Goal: Task Accomplishment & Management: Complete application form

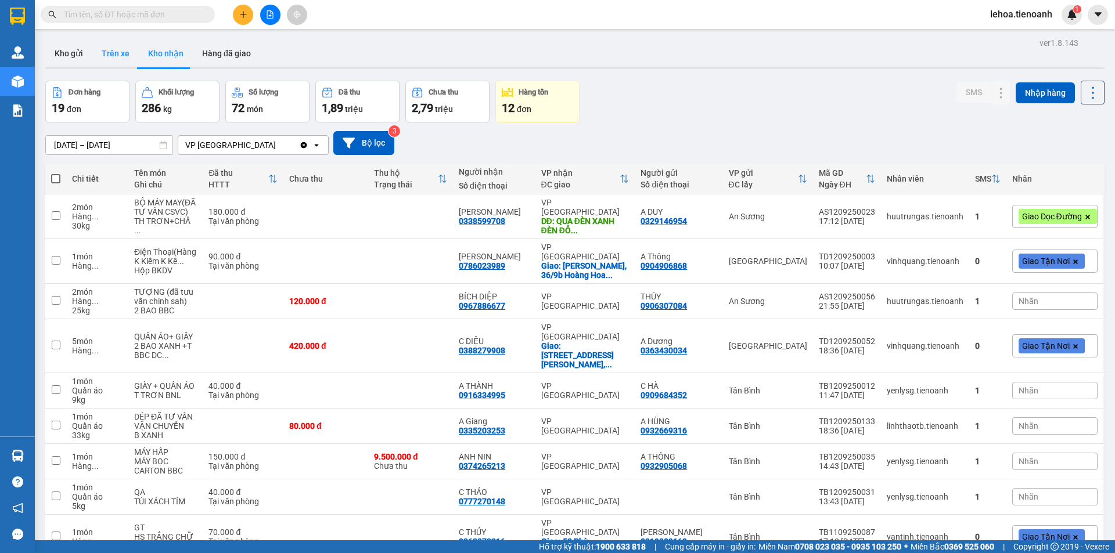
click at [112, 52] on button "Trên xe" at bounding box center [115, 53] width 46 height 28
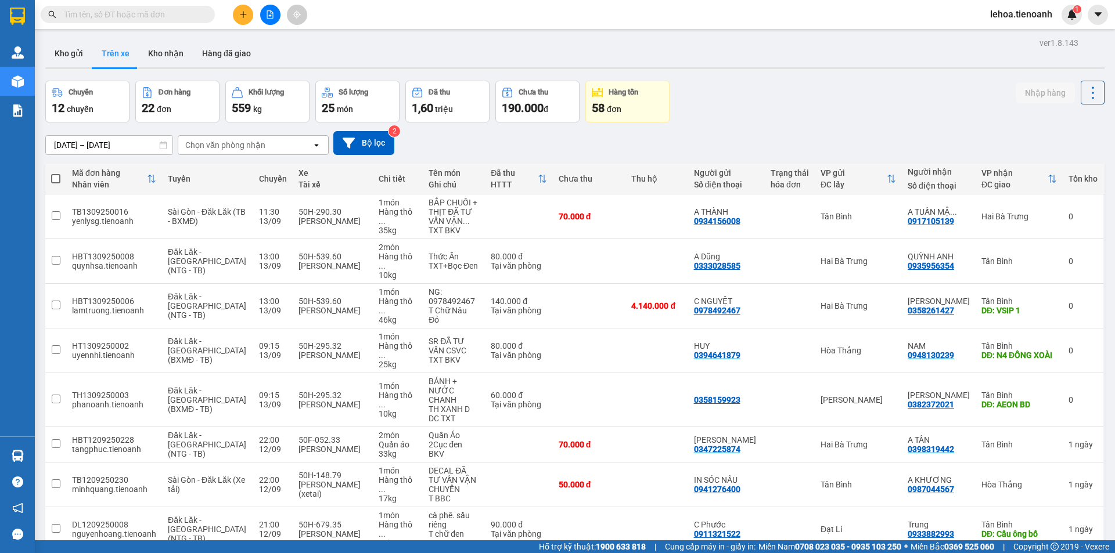
click at [285, 145] on div "Chọn văn phòng nhận" at bounding box center [245, 145] width 134 height 19
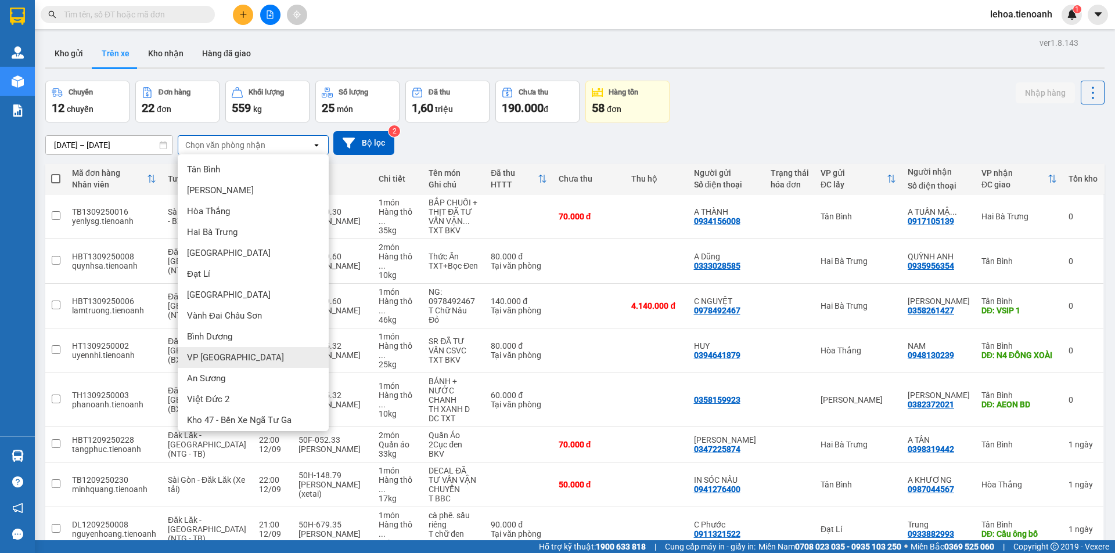
click at [211, 279] on span "VP [GEOGRAPHIC_DATA]" at bounding box center [235, 358] width 97 height 12
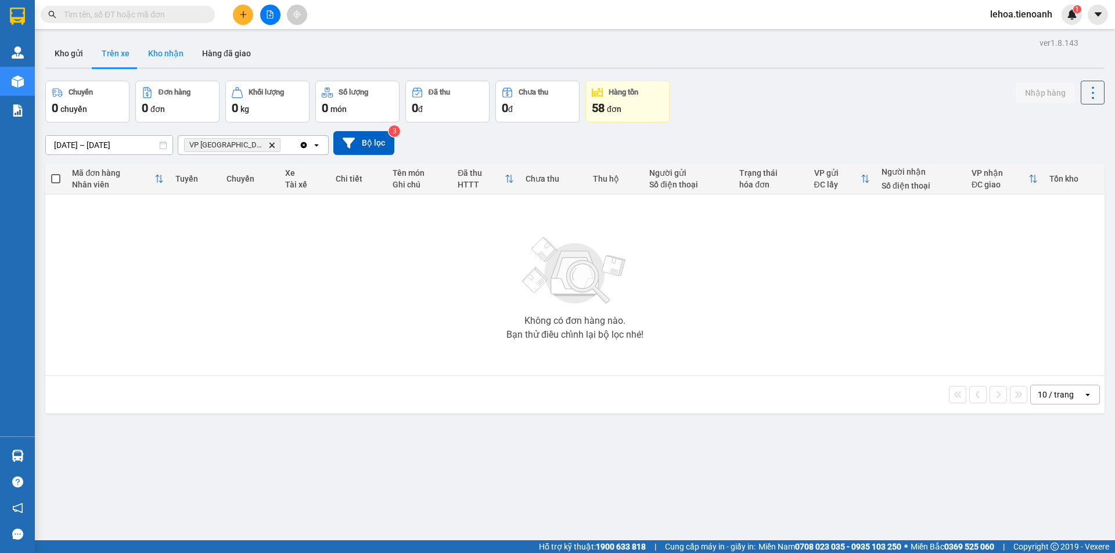
click at [167, 61] on button "Kho nhận" at bounding box center [166, 53] width 54 height 28
type input "[DATE] – [DATE]"
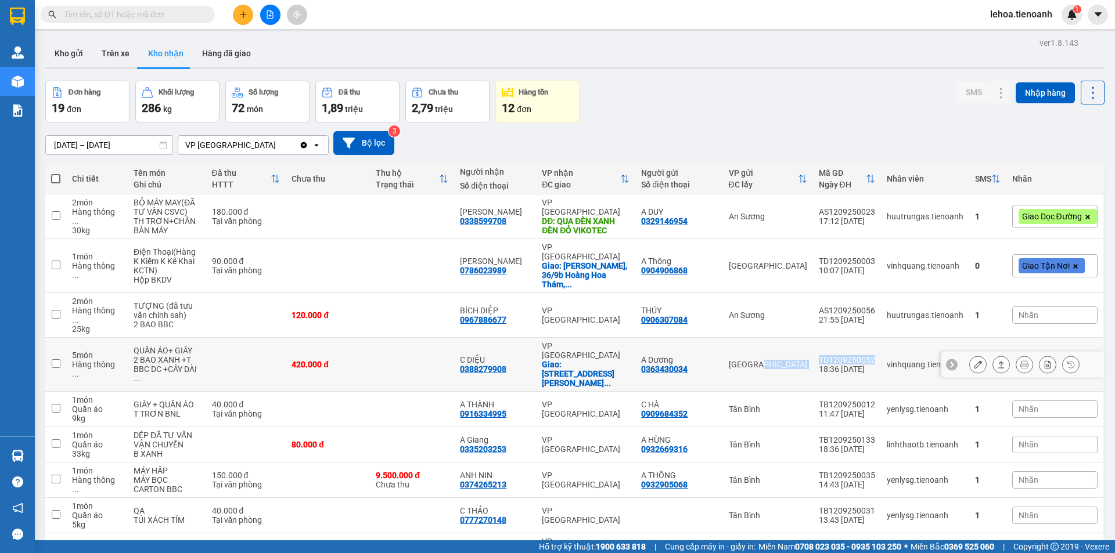
drag, startPoint x: 871, startPoint y: 337, endPoint x: 807, endPoint y: 340, distance: 64.5
click at [445, 279] on tr "5 món Hàng thông ... QUẦN ÁO+ GIẤY 2 BAO XANH +T BBC DC +CÂY DÀI ... 420.000 đ …" at bounding box center [574, 365] width 1059 height 54
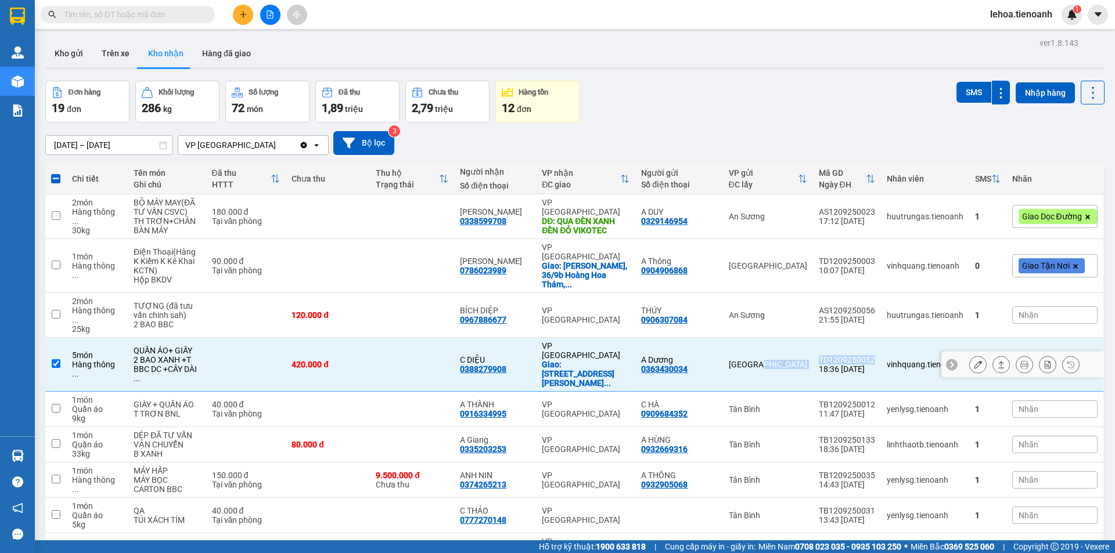
copy tr "Thủ Đức TD1209250052"
click at [295, 279] on td "420.000 đ" at bounding box center [328, 365] width 84 height 54
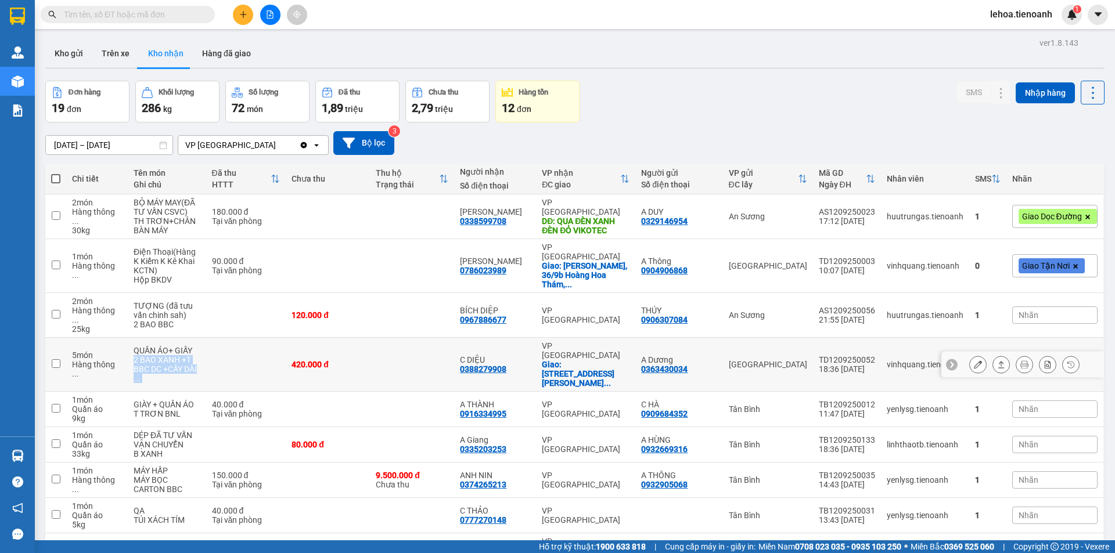
drag, startPoint x: 132, startPoint y: 338, endPoint x: 211, endPoint y: 347, distance: 78.9
click at [211, 279] on tr "5 món Hàng thông ... QUẦN ÁO+ GIẤY 2 BAO XANH +T BBC DC +CÂY DÀI ... 420.000 đ …" at bounding box center [574, 365] width 1059 height 54
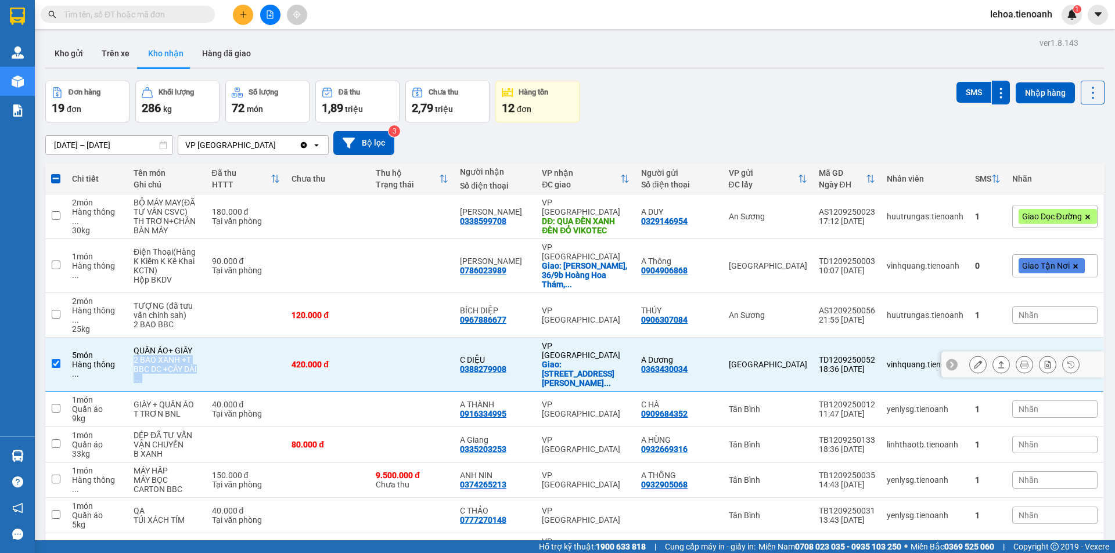
copy tr "2 BAO XANH +T BBC DC +CÂY DÀI ..."
click at [283, 279] on td at bounding box center [246, 365] width 80 height 54
checkbox input "false"
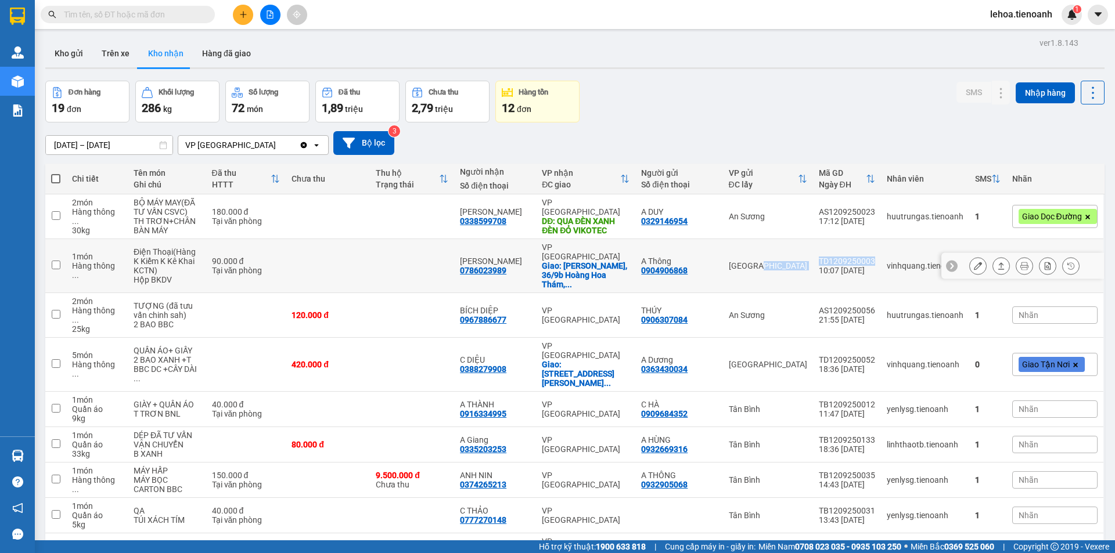
drag, startPoint x: 870, startPoint y: 256, endPoint x: 806, endPoint y: 256, distance: 63.9
click at [445, 256] on tr "1 món Hàng thông ... Điện Thoại(Hàng K Kiểm K Kê Khai KCTN) Hộp BKDV 90.000 đ T…" at bounding box center [574, 266] width 1059 height 54
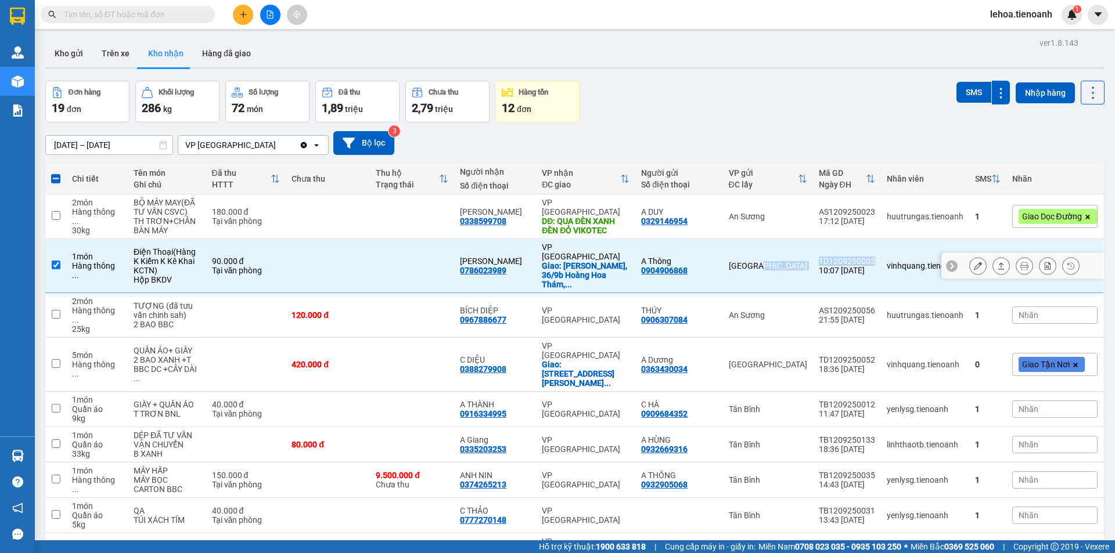
copy tr "Thủ Đức TD1209250003"
click at [370, 265] on td at bounding box center [328, 266] width 84 height 54
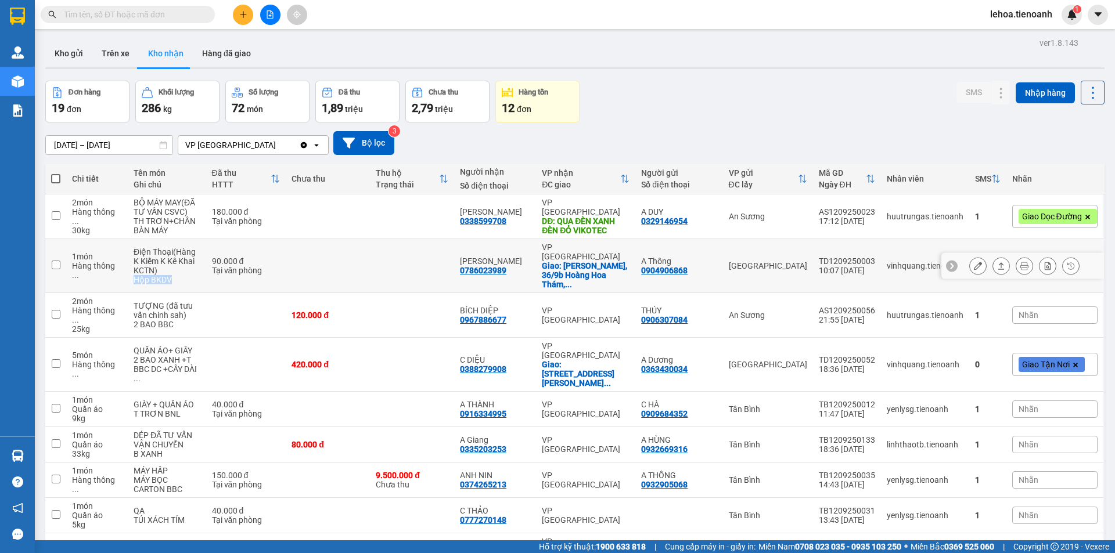
drag, startPoint x: 134, startPoint y: 277, endPoint x: 182, endPoint y: 277, distance: 48.2
click at [182, 277] on td "Điện Thoại(Hàng K Kiểm K Kê Khai KCTN) Hộp BKDV" at bounding box center [167, 266] width 78 height 54
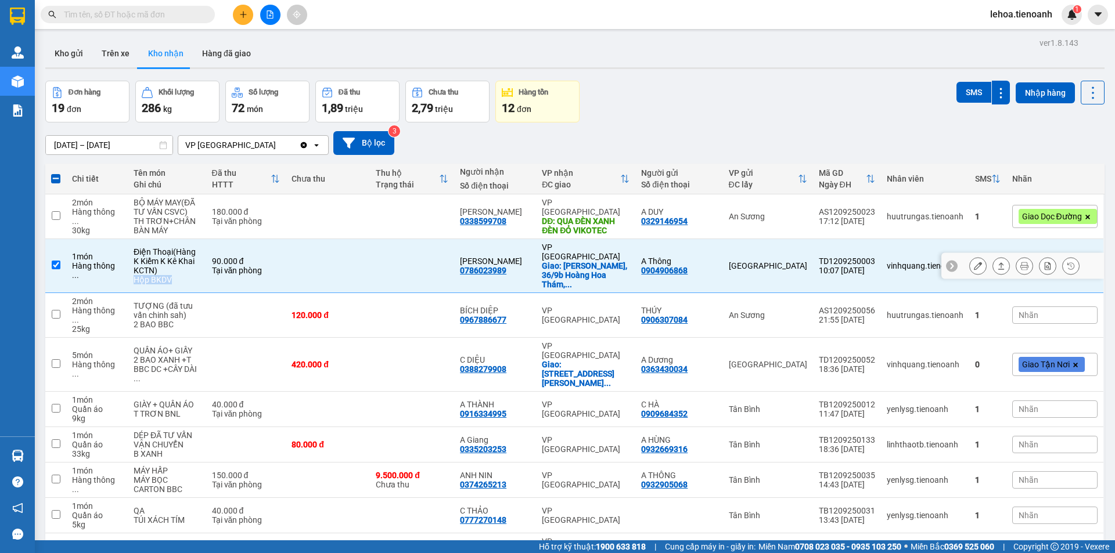
copy div "Hộp BKDV"
click at [445, 247] on td at bounding box center [412, 266] width 84 height 54
checkbox input "false"
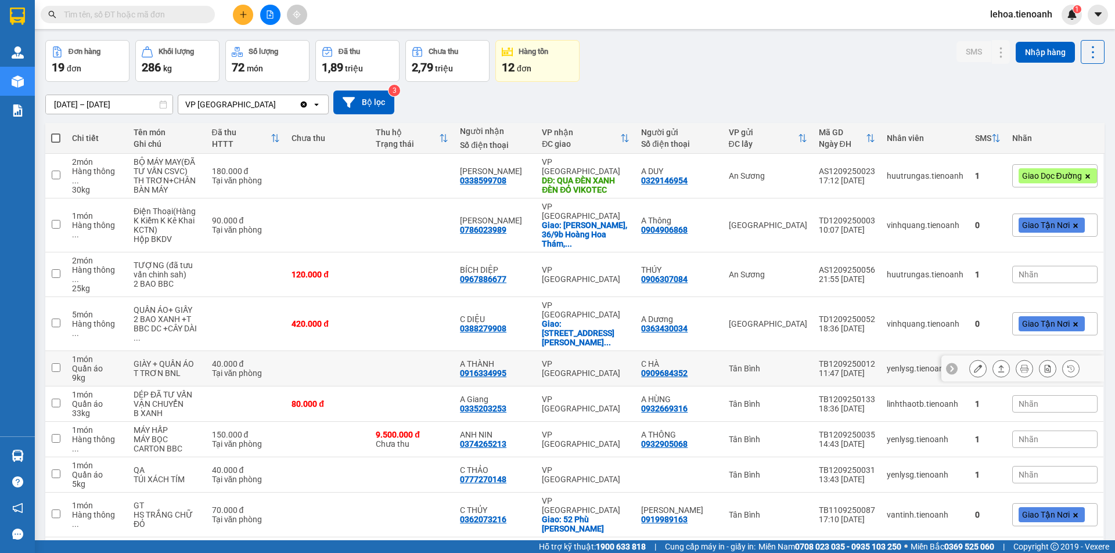
scroll to position [84, 0]
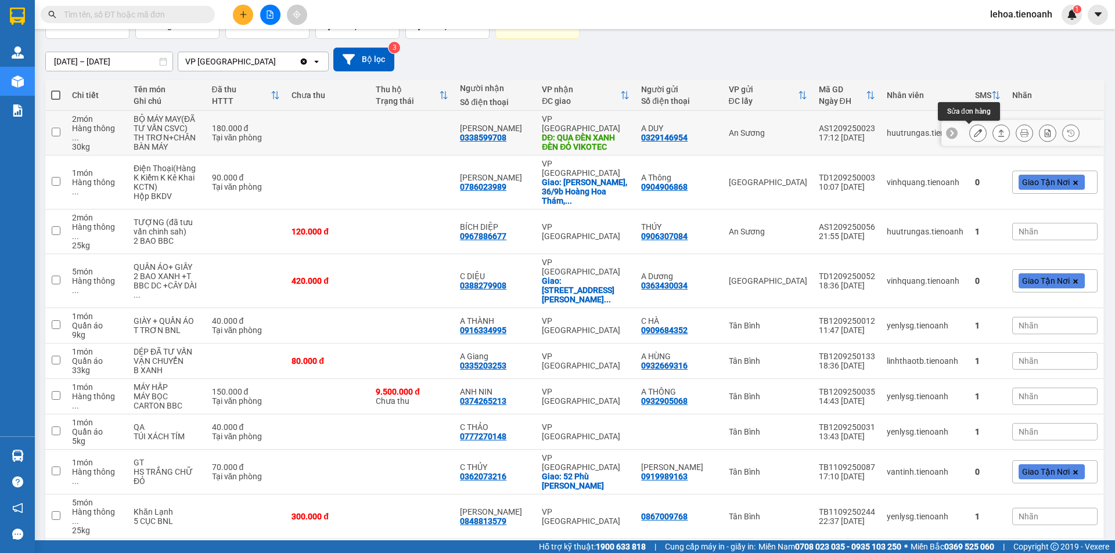
click at [445, 134] on icon at bounding box center [978, 133] width 8 height 8
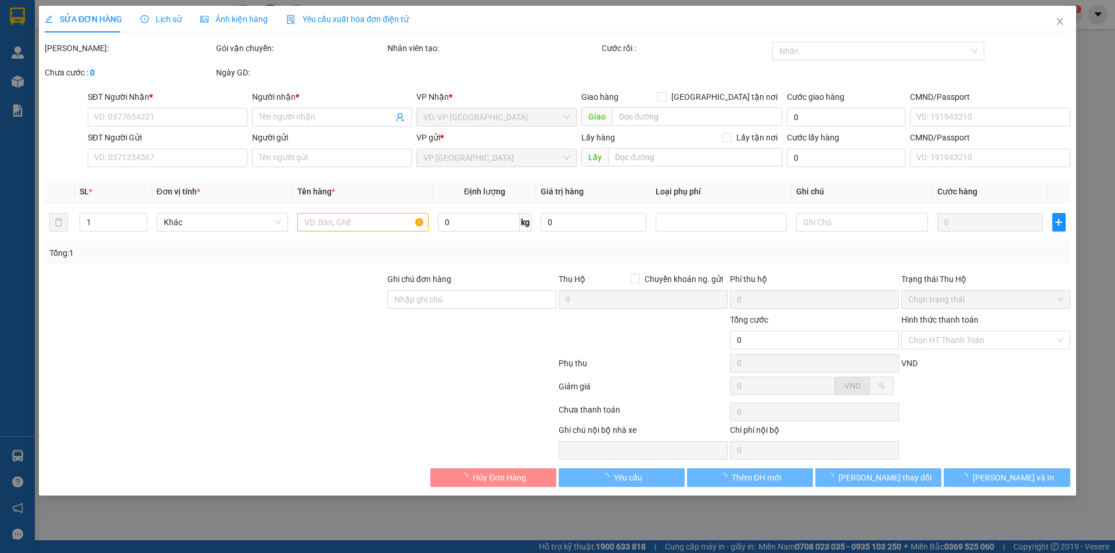
type input "0338599708"
type input "[PERSON_NAME]"
type input "QUA ĐÈN XANH ĐÈN ĐỎ VIKOTEC"
type input "0329146954"
type input "A DUY"
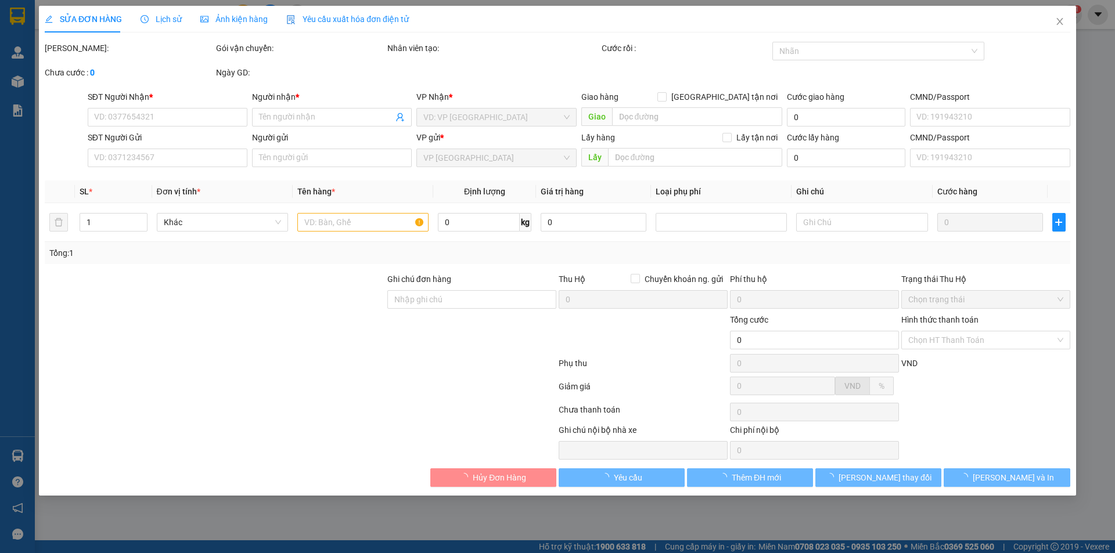
type input "180.000"
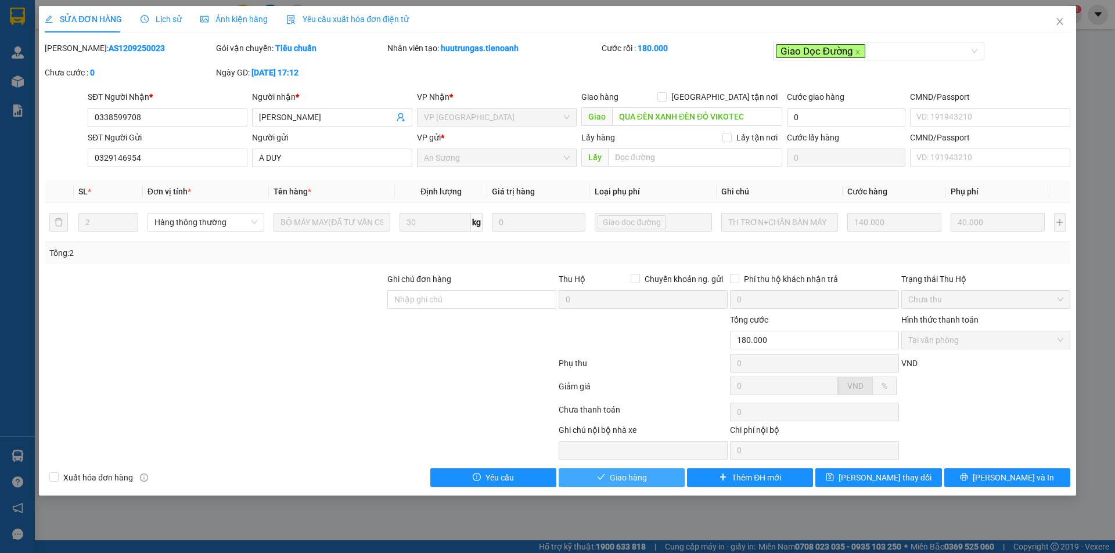
click at [445, 279] on icon "check" at bounding box center [601, 477] width 8 height 8
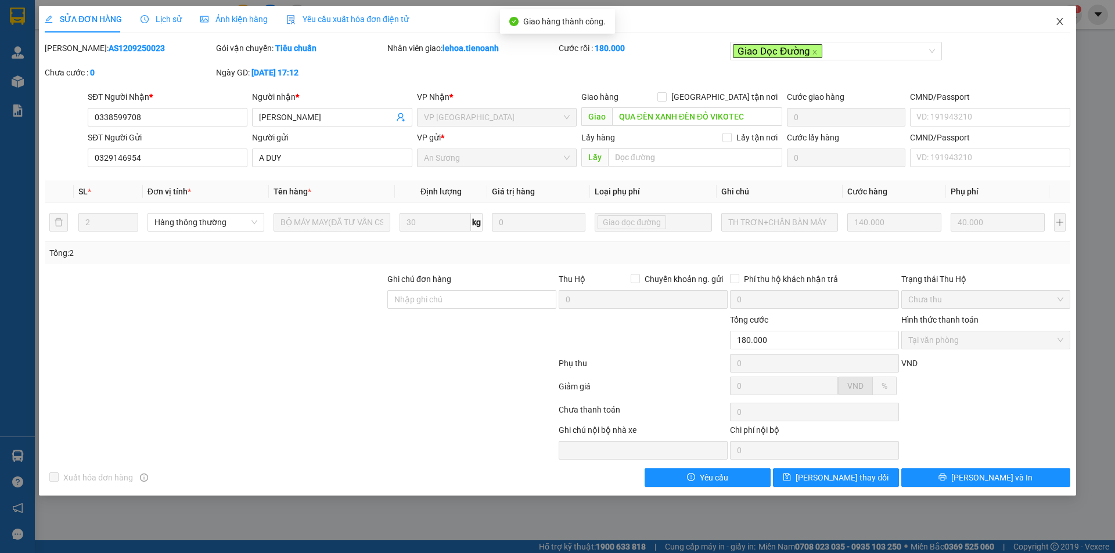
click at [445, 21] on icon "close" at bounding box center [1059, 21] width 6 height 7
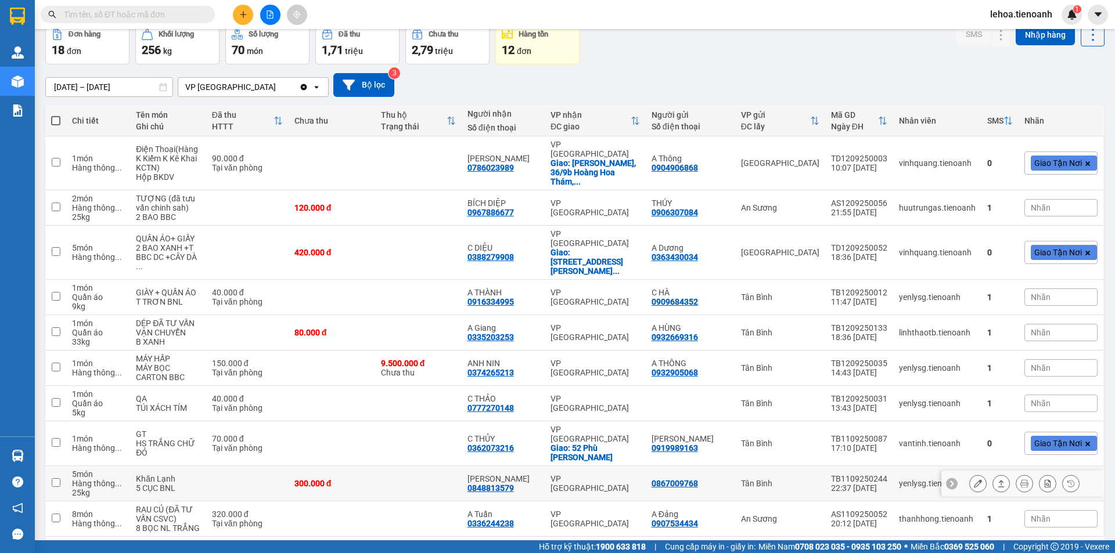
scroll to position [74, 0]
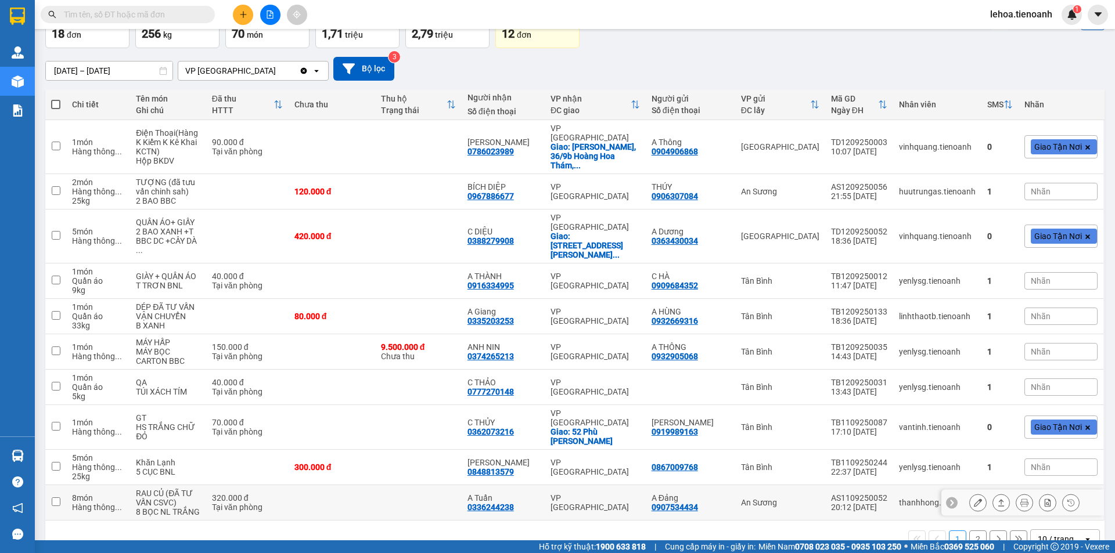
click at [445, 279] on icon at bounding box center [978, 503] width 8 height 8
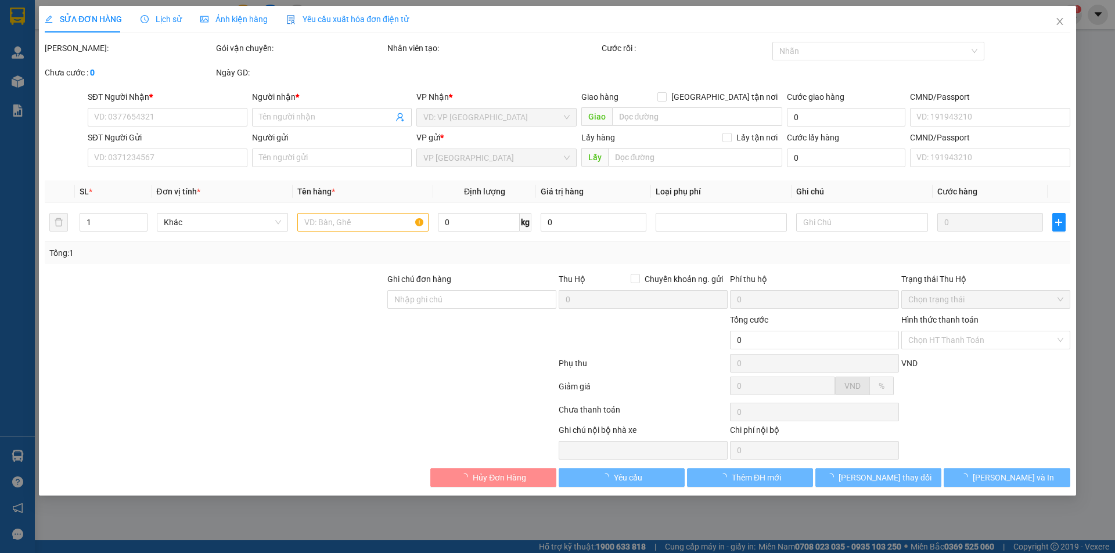
type input "0336244238"
type input "A Tuấn"
type input "0907534434"
type input "A Đảng"
type input "320.000"
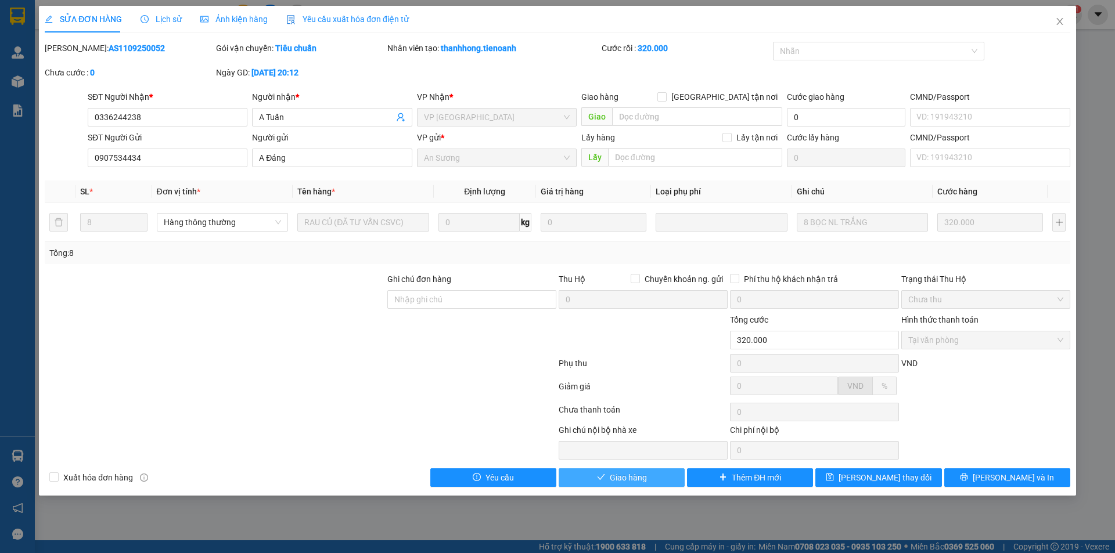
click at [445, 279] on span "Giao hàng" at bounding box center [628, 478] width 37 height 13
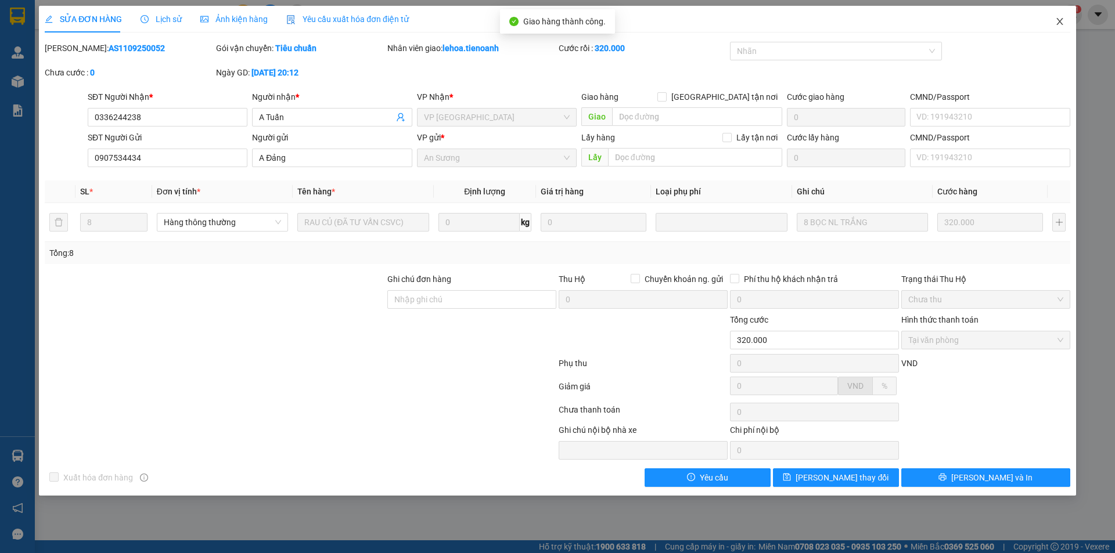
click at [445, 20] on icon "close" at bounding box center [1059, 21] width 6 height 7
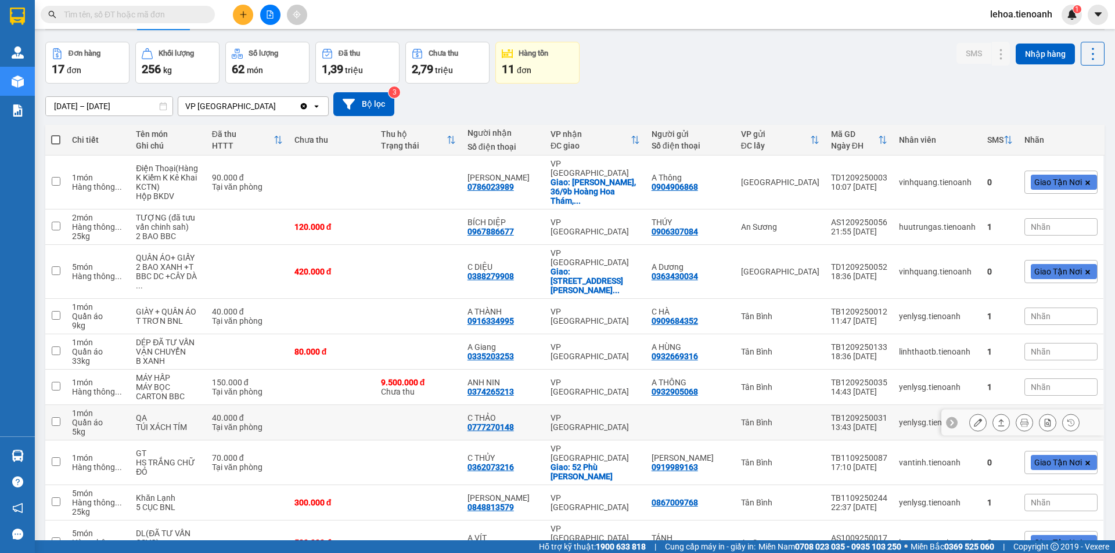
scroll to position [74, 0]
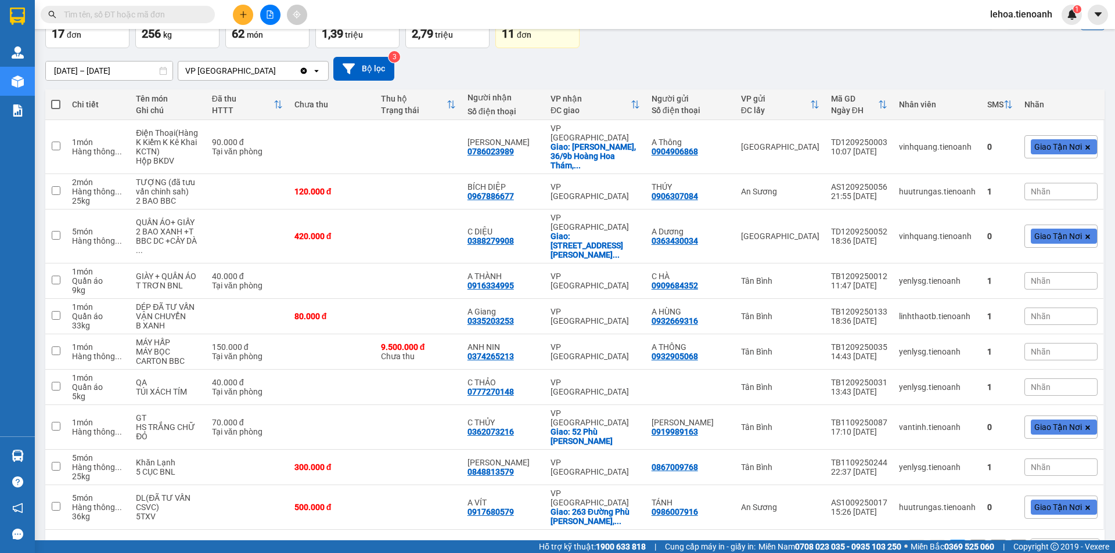
click at [445, 279] on button "2" at bounding box center [977, 548] width 17 height 17
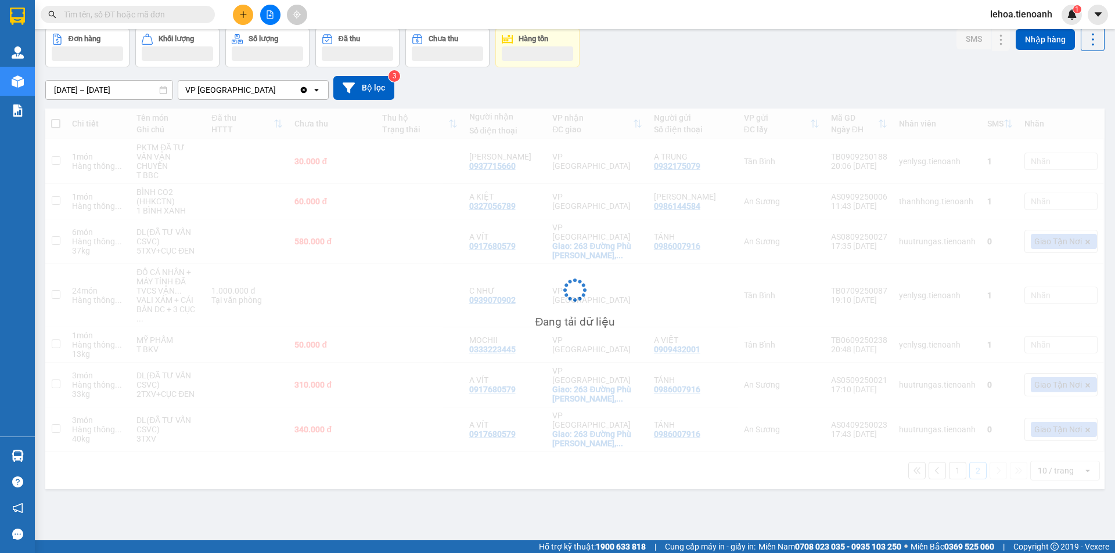
scroll to position [53, 0]
